Goal: Task Accomplishment & Management: Manage account settings

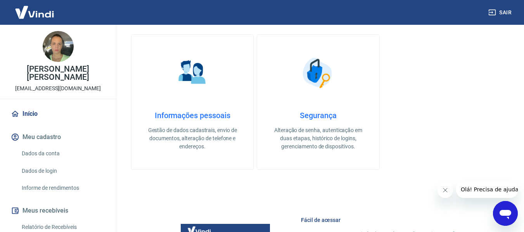
scroll to position [388, 0]
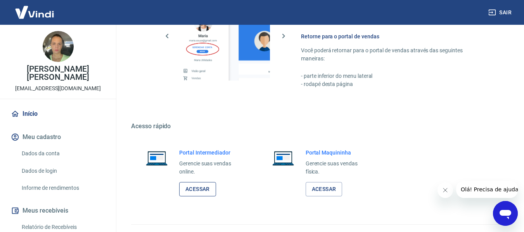
click at [197, 190] on link "Acessar" at bounding box center [197, 189] width 37 height 14
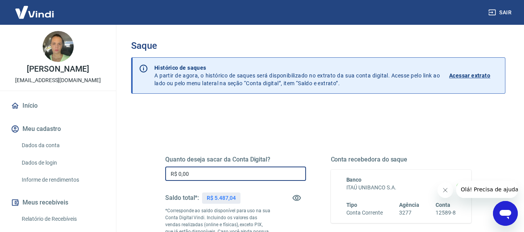
click at [213, 176] on input "R$ 0,00" at bounding box center [235, 174] width 141 height 14
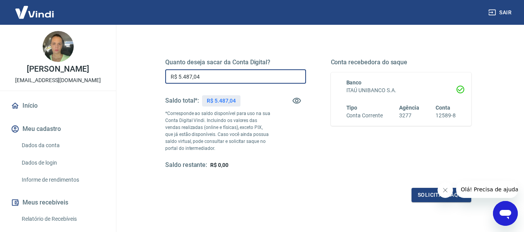
scroll to position [158, 0]
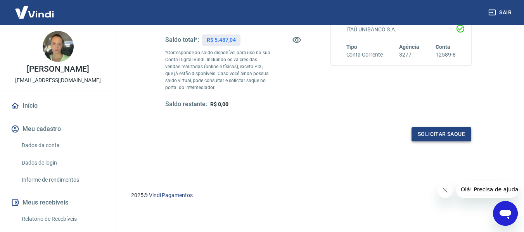
type input "R$ 5.487,04"
click at [457, 138] on button "Solicitar saque" at bounding box center [441, 134] width 60 height 14
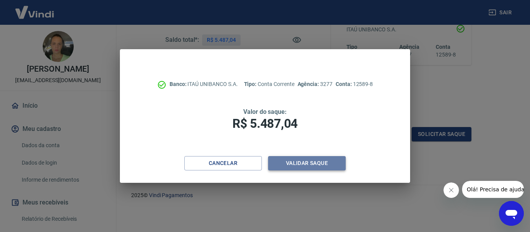
click at [325, 162] on button "Validar saque" at bounding box center [307, 163] width 78 height 14
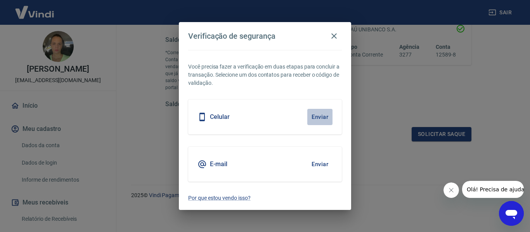
click at [318, 117] on button "Enviar" at bounding box center [319, 117] width 25 height 16
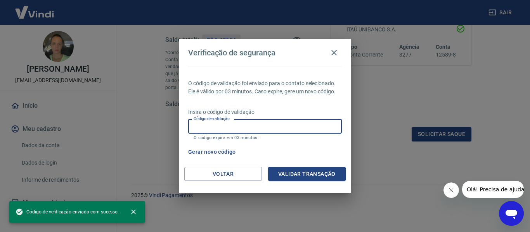
click at [211, 124] on input "Código de validação" at bounding box center [265, 126] width 154 height 14
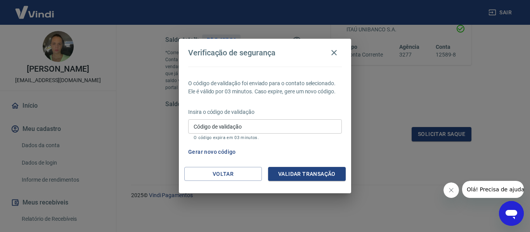
click at [392, 166] on div "Verificação de segurança O código de validação foi enviado para o contato selec…" at bounding box center [265, 116] width 530 height 232
click at [256, 126] on input "Código de validação" at bounding box center [265, 126] width 154 height 14
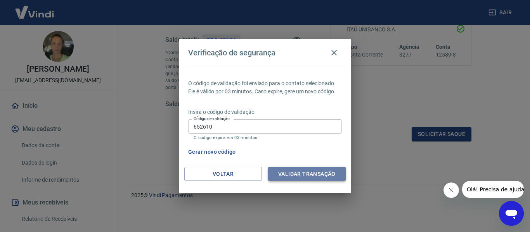
click at [293, 172] on button "Validar transação" at bounding box center [307, 174] width 78 height 14
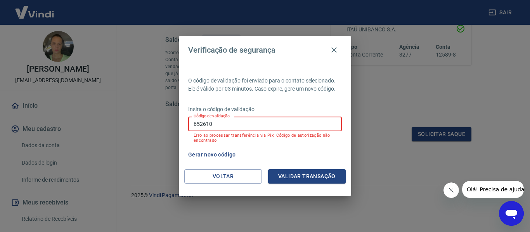
click at [237, 124] on input "652610" at bounding box center [265, 124] width 154 height 14
type input "6"
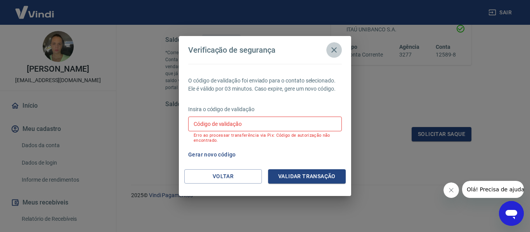
click at [335, 53] on icon "button" at bounding box center [333, 49] width 9 height 9
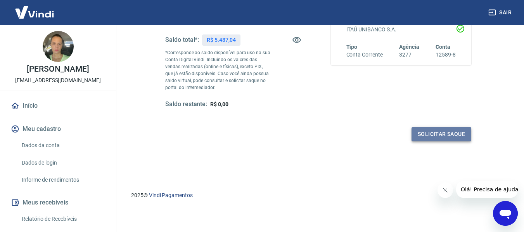
click at [436, 135] on button "Solicitar saque" at bounding box center [441, 134] width 60 height 14
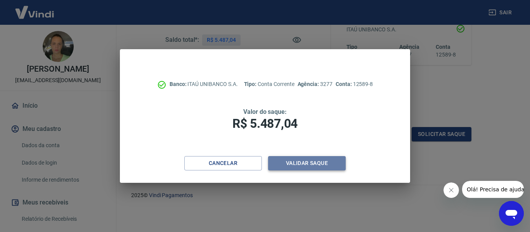
click at [322, 167] on button "Validar saque" at bounding box center [307, 163] width 78 height 14
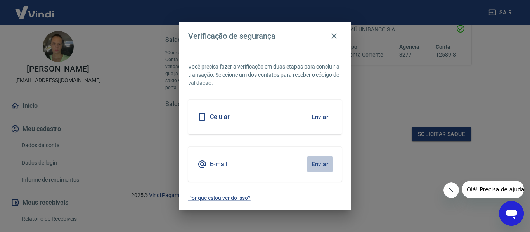
click at [324, 165] on button "Enviar" at bounding box center [319, 164] width 25 height 16
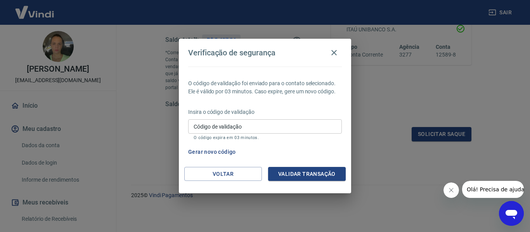
click at [242, 128] on input "Código de validação" at bounding box center [265, 126] width 154 height 14
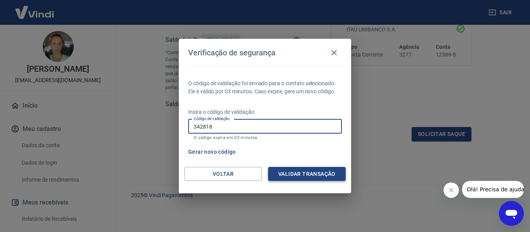
type input "342818"
click at [304, 176] on button "Validar transação" at bounding box center [307, 174] width 78 height 14
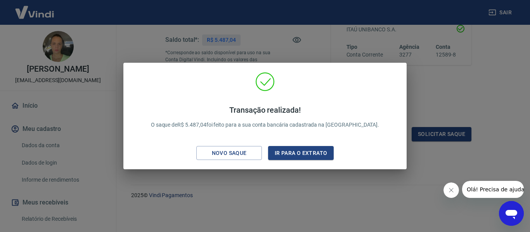
drag, startPoint x: 429, startPoint y: 105, endPoint x: 329, endPoint y: 13, distance: 135.8
click at [430, 105] on div "Transação realizada! O saque de R$ 5.487,04 foi feito para a sua conta bancária…" at bounding box center [265, 116] width 530 height 232
